Goal: Information Seeking & Learning: Check status

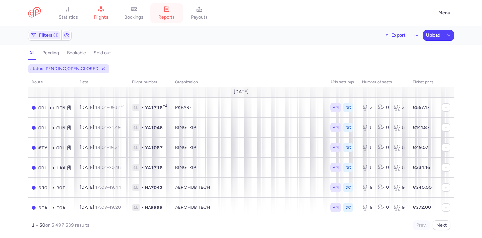
click at [168, 19] on span "reports" at bounding box center [166, 17] width 16 height 6
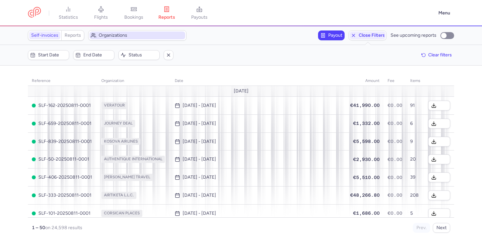
click at [107, 35] on span "Organizations" at bounding box center [141, 35] width 85 height 5
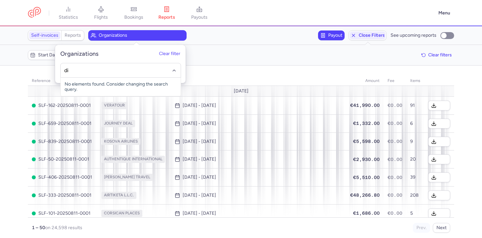
type input "did"
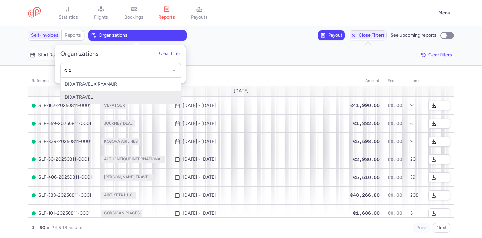
click at [84, 95] on span "DIDA TRAVEL" at bounding box center [79, 97] width 28 height 6
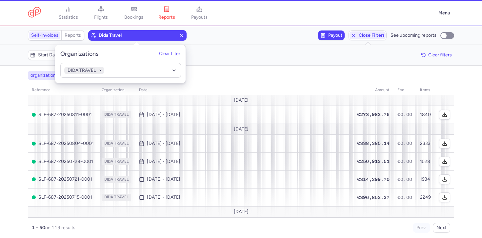
click at [218, 60] on div "Start date End date Status Clear filters" at bounding box center [241, 55] width 426 height 10
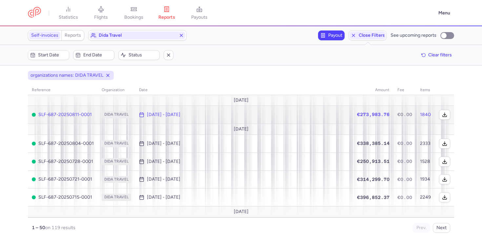
click at [208, 114] on span "[DATE] - [DATE]" at bounding box center [244, 114] width 210 height 5
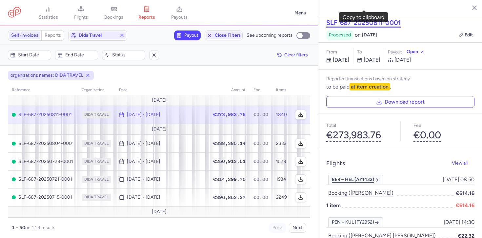
click at [378, 19] on button "SLF-687-20250811-0001" at bounding box center [363, 23] width 74 height 8
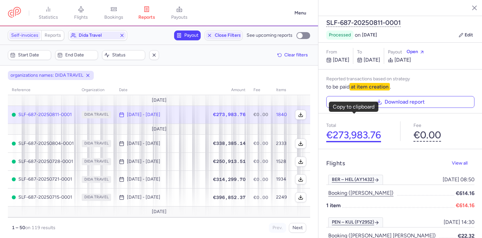
click at [342, 129] on button "€273,983.76" at bounding box center [353, 134] width 55 height 11
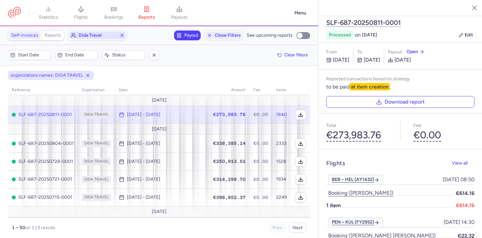
click at [83, 33] on span "dida travel" at bounding box center [98, 35] width 38 height 5
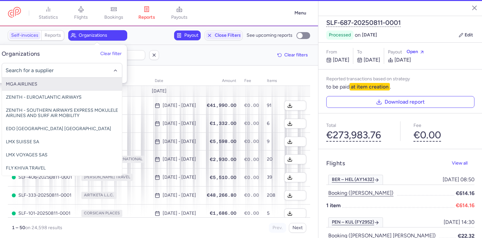
click at [39, 70] on input "-searchbox" at bounding box center [62, 70] width 113 height 7
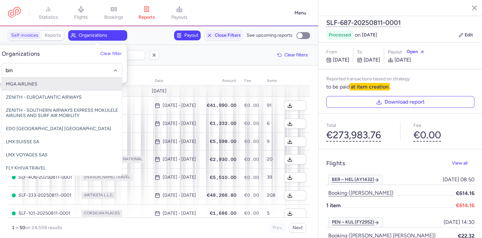
type input "bing"
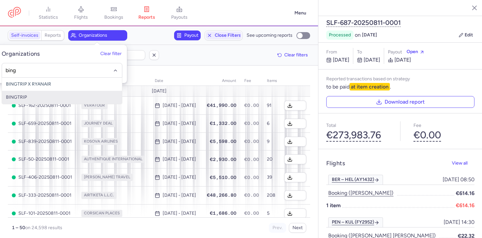
click at [28, 94] on span "BINGTRIP" at bounding box center [62, 97] width 120 height 13
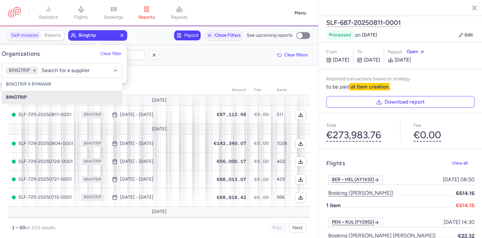
click at [139, 42] on section "Self-invoices Reports bingtrip Payout Close filters See upcoming reports" at bounding box center [159, 35] width 318 height 19
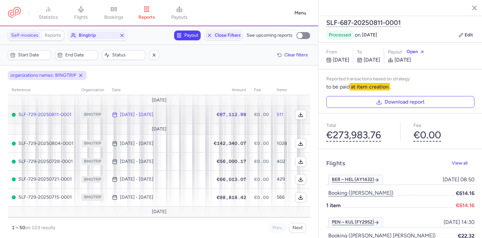
click at [205, 111] on td "[DATE] - [DATE]" at bounding box center [159, 115] width 102 height 18
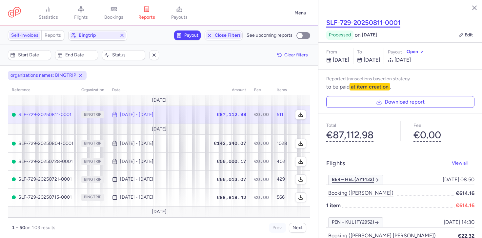
click at [361, 19] on button "SLF-729-20250811-0001" at bounding box center [363, 23] width 74 height 8
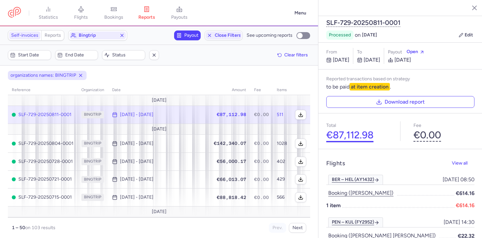
click at [339, 129] on button "€87,112.98" at bounding box center [349, 134] width 47 height 11
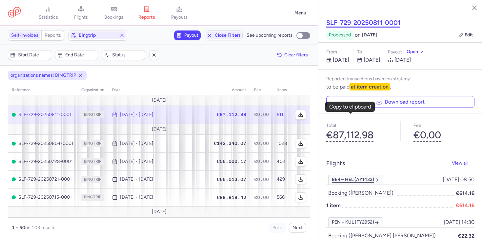
click at [350, 19] on button "SLF-729-20250811-0001" at bounding box center [363, 23] width 74 height 8
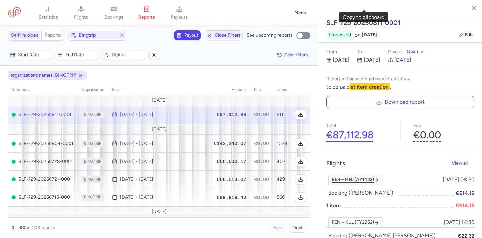
click at [336, 129] on button "€87,112.98" at bounding box center [349, 134] width 47 height 11
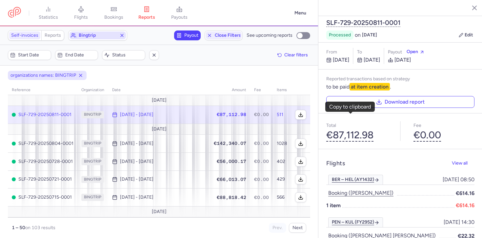
click at [105, 36] on span "bingtrip" at bounding box center [98, 35] width 38 height 5
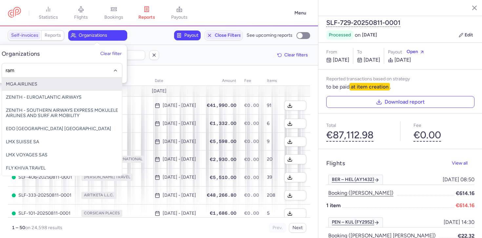
type input "ramb"
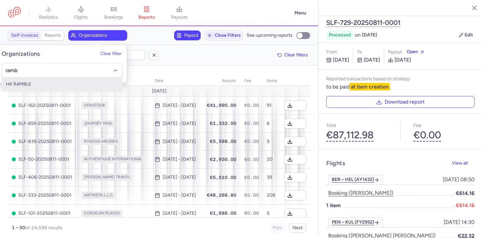
click at [31, 81] on span "HK RAMBLE" at bounding box center [62, 84] width 120 height 13
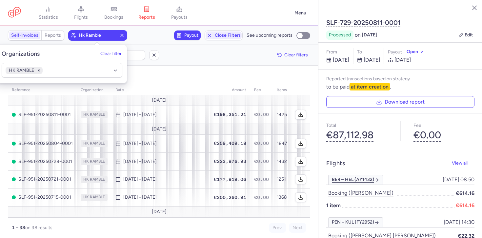
click at [215, 73] on div "organizations names: HK RAMBLE" at bounding box center [159, 75] width 305 height 12
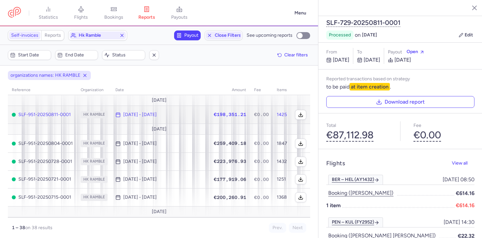
click at [194, 118] on td "[DATE] - [DATE]" at bounding box center [160, 115] width 98 height 18
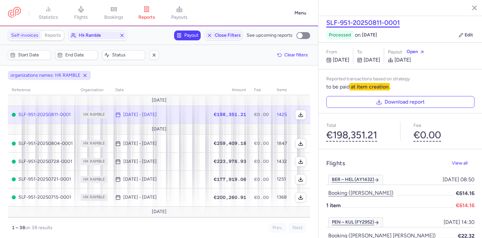
click at [350, 19] on button "SLF-951-20250811-0001" at bounding box center [362, 23] width 73 height 8
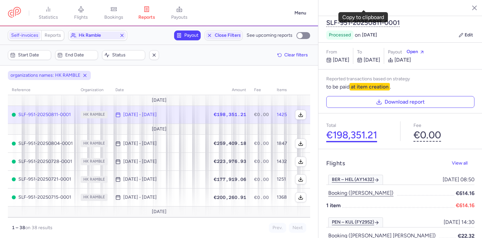
click at [339, 129] on button "€198,351.21" at bounding box center [351, 134] width 51 height 11
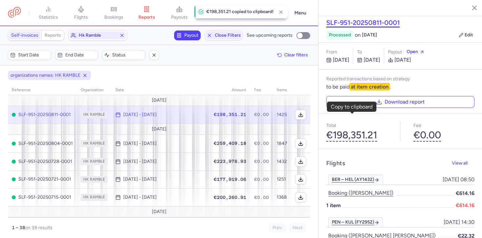
click at [341, 19] on button "SLF-951-20250811-0001" at bounding box center [362, 23] width 73 height 8
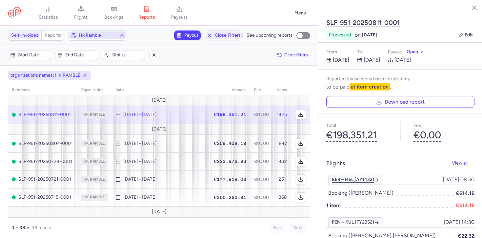
click at [90, 38] on span "hk ramble" at bounding box center [98, 35] width 38 height 5
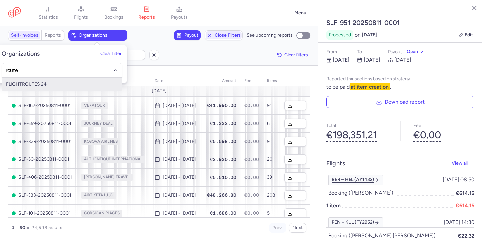
type input "routes"
click at [38, 83] on span "FLIGHTROUTES 24" at bounding box center [26, 84] width 41 height 6
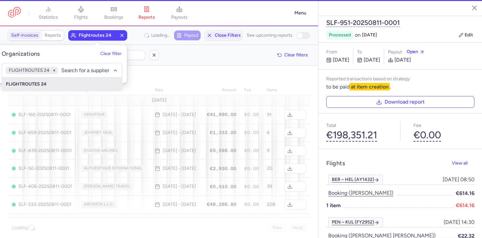
click at [200, 69] on div "organizations names: FLIGHTROUTES 24" at bounding box center [159, 75] width 305 height 12
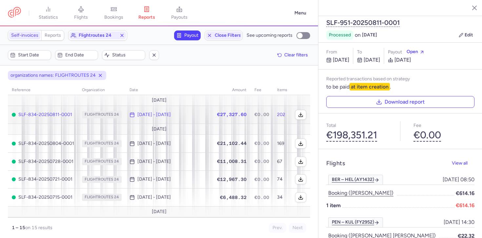
click at [214, 118] on td "€27,327.60" at bounding box center [231, 115] width 37 height 18
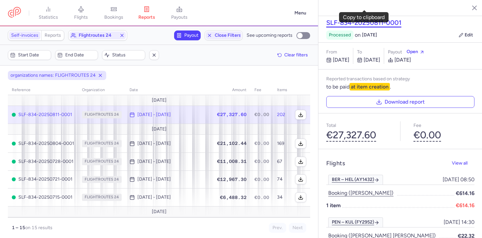
click at [354, 19] on button "SLF-834-20250811-0001" at bounding box center [363, 23] width 75 height 8
click at [348, 19] on button "SLF-834-20250811-0001" at bounding box center [363, 23] width 75 height 8
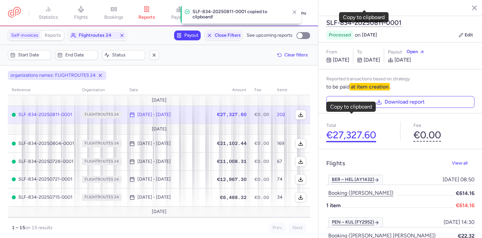
click at [353, 129] on button "€27,327.60" at bounding box center [351, 134] width 50 height 11
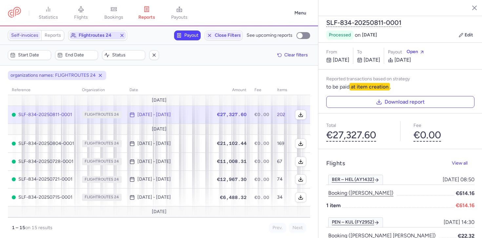
click at [100, 31] on span "flightroutes 24" at bounding box center [97, 35] width 56 height 8
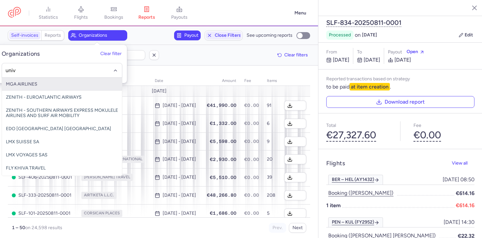
type input "univo"
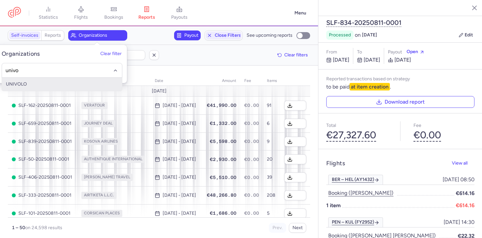
click at [36, 86] on span "UNIVOLO" at bounding box center [62, 84] width 120 height 13
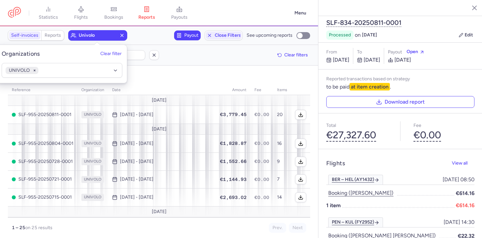
click at [203, 50] on div "Filters (1) – 25 results Start date End date Status Clear filters" at bounding box center [159, 55] width 318 height 20
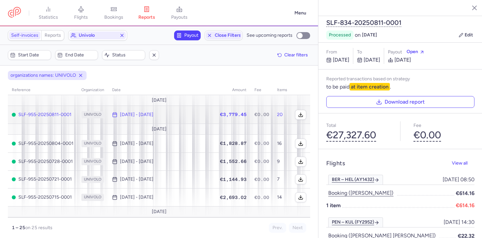
click at [193, 116] on span "[DATE] - [DATE]" at bounding box center [160, 114] width 97 height 5
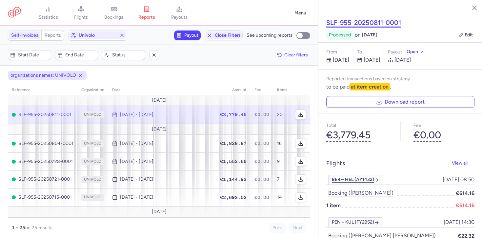
click at [376, 19] on button "SLF-955-20250811-0001" at bounding box center [363, 23] width 75 height 8
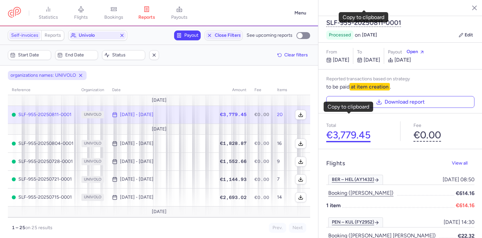
click at [348, 129] on button "€3,779.45" at bounding box center [348, 134] width 44 height 11
click at [88, 34] on span "univolo" at bounding box center [98, 35] width 38 height 5
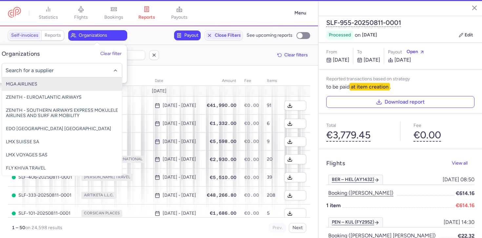
click at [36, 71] on input "-searchbox" at bounding box center [62, 70] width 113 height 7
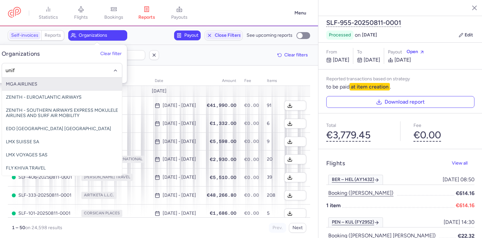
type input "unifi"
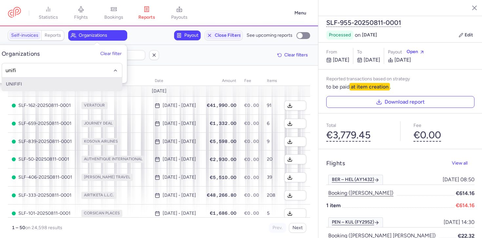
click at [14, 83] on span "UNIFIFI" at bounding box center [14, 84] width 16 height 6
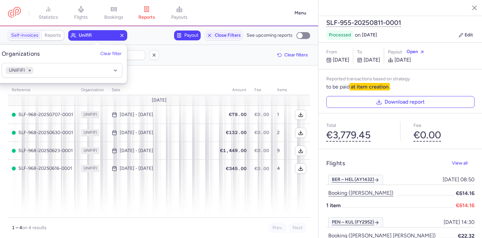
click at [183, 58] on div "Start date End date Status Clear filters" at bounding box center [159, 55] width 302 height 10
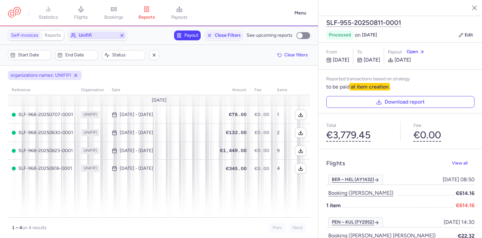
click at [107, 32] on span "unififi" at bounding box center [97, 35] width 56 height 8
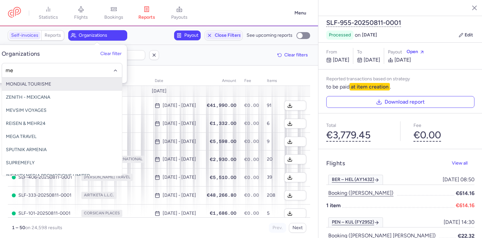
type input "mex"
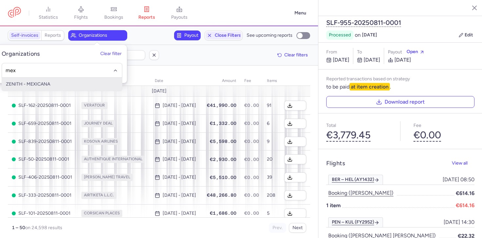
click at [28, 86] on span "ZENITH - MEXICANA" at bounding box center [28, 84] width 44 height 6
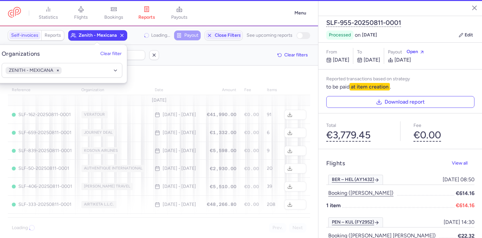
click at [180, 65] on section "Filters (1) – Loading... Start date End date Status Clear filters" at bounding box center [159, 55] width 318 height 21
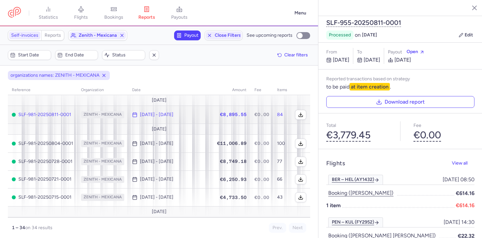
click at [205, 118] on td "[DATE] - [DATE]" at bounding box center [170, 115] width 85 height 18
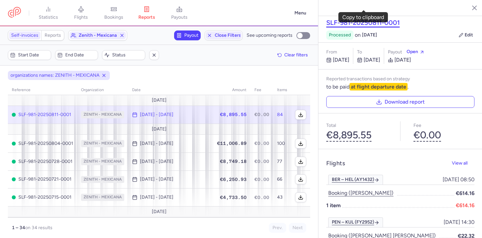
click at [377, 19] on button "SLF-981-20250811-0001" at bounding box center [362, 23] width 73 height 8
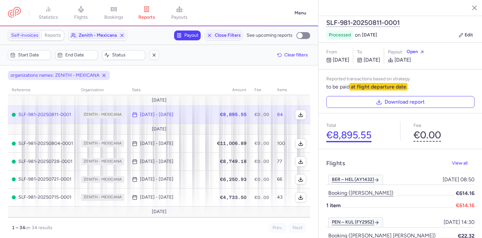
click at [338, 129] on button "€8,895.55" at bounding box center [348, 134] width 45 height 11
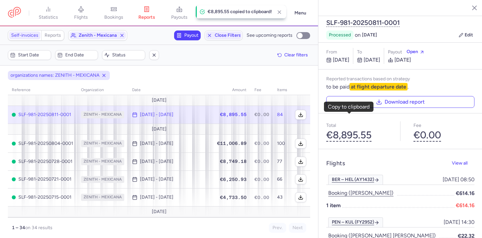
click at [371, 16] on div "SLF-981-20250811-0001 processed on [DATE] Edit" at bounding box center [400, 29] width 164 height 27
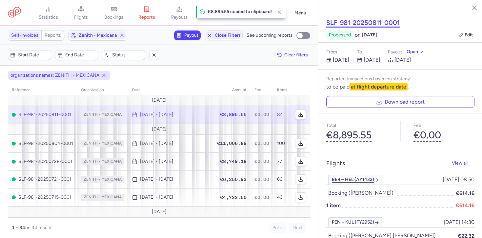
click at [367, 19] on button "SLF-981-20250811-0001" at bounding box center [362, 23] width 73 height 8
